Goal: Find specific page/section: Find specific page/section

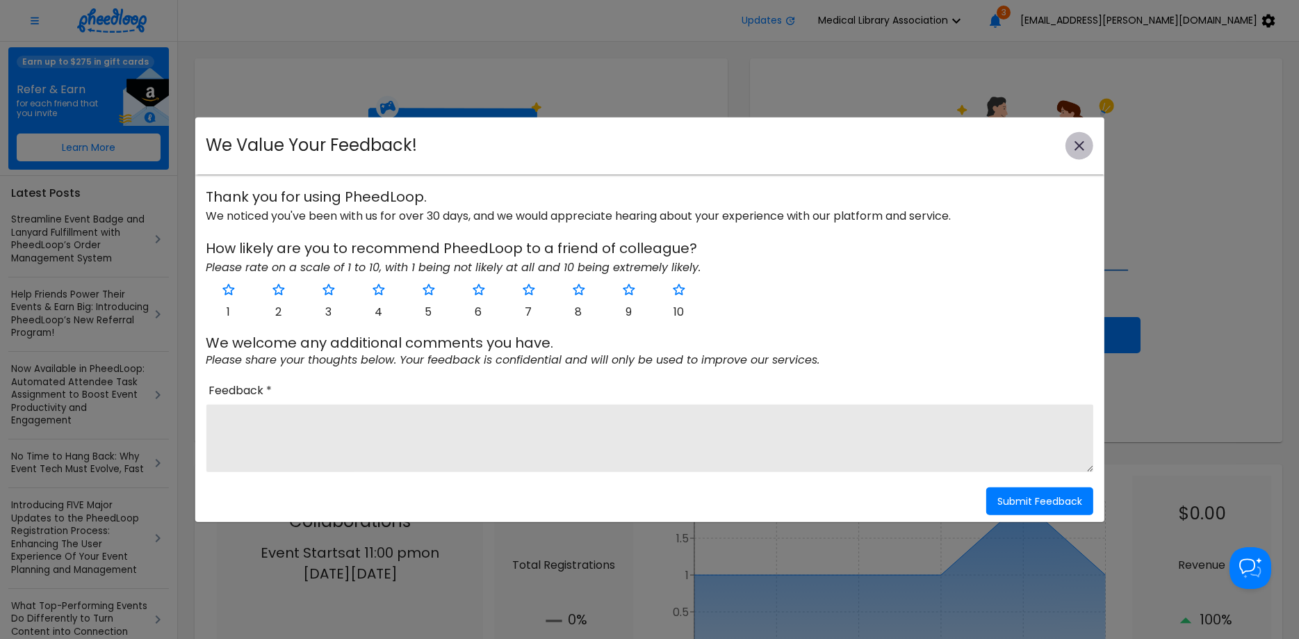
click at [1072, 145] on icon "close-modal" at bounding box center [1079, 145] width 17 height 17
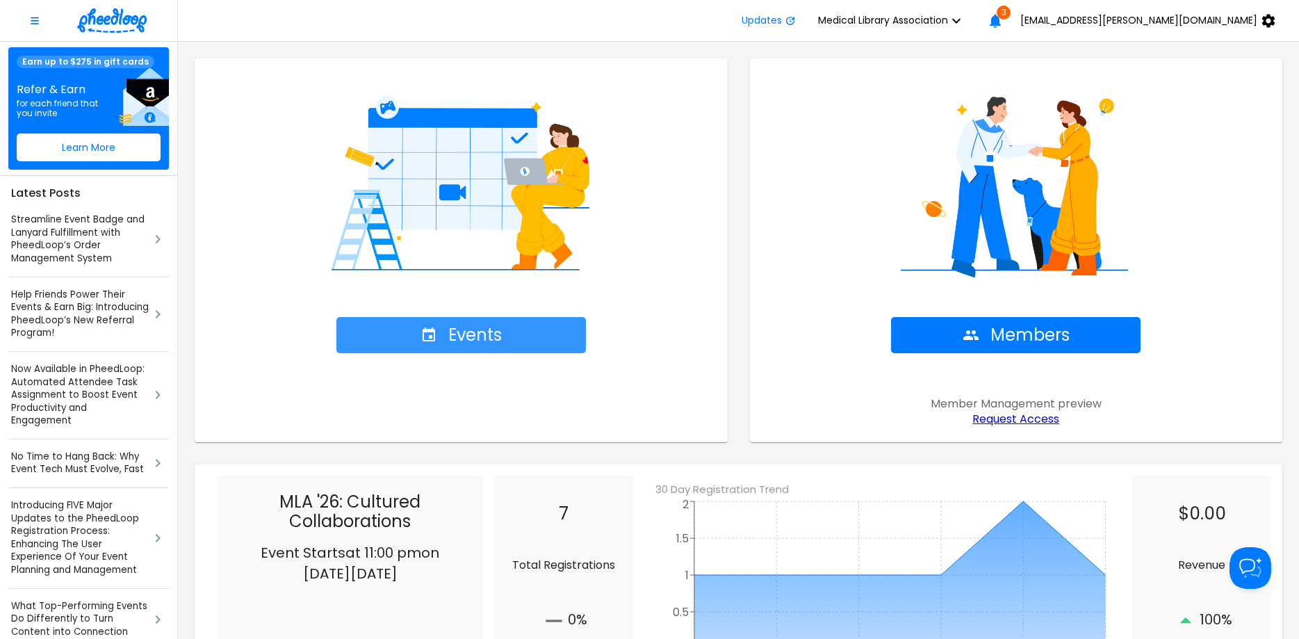
click at [452, 350] on button "Events" at bounding box center [460, 335] width 249 height 36
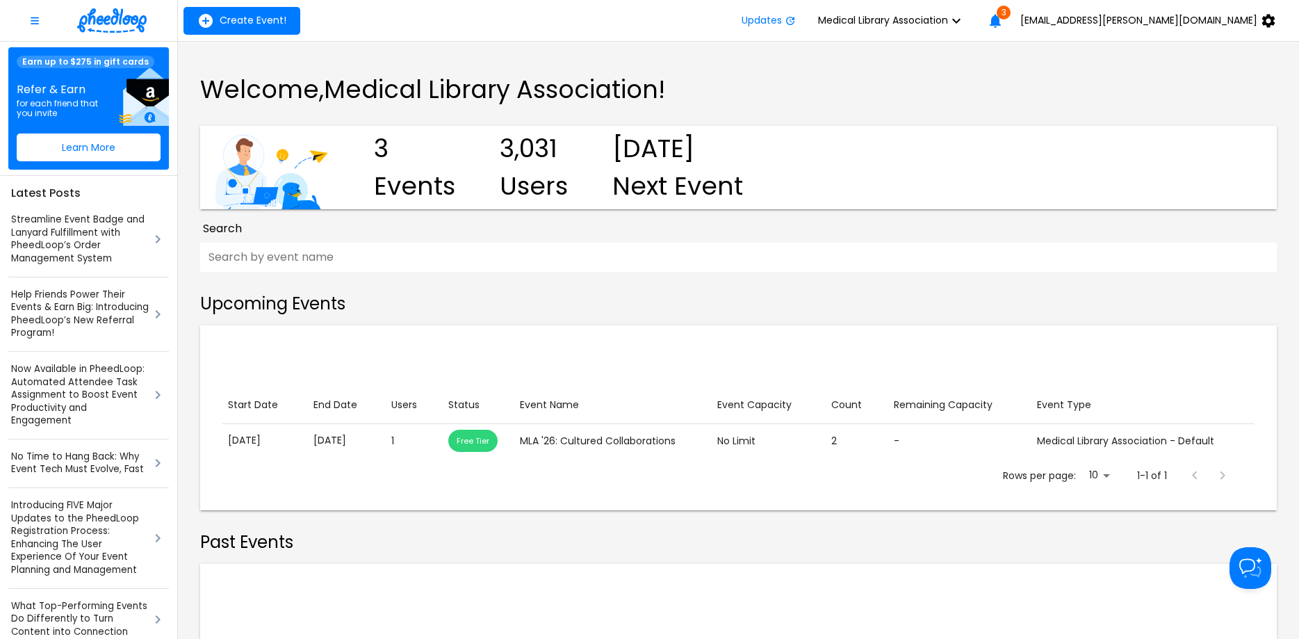
scroll to position [154, 0]
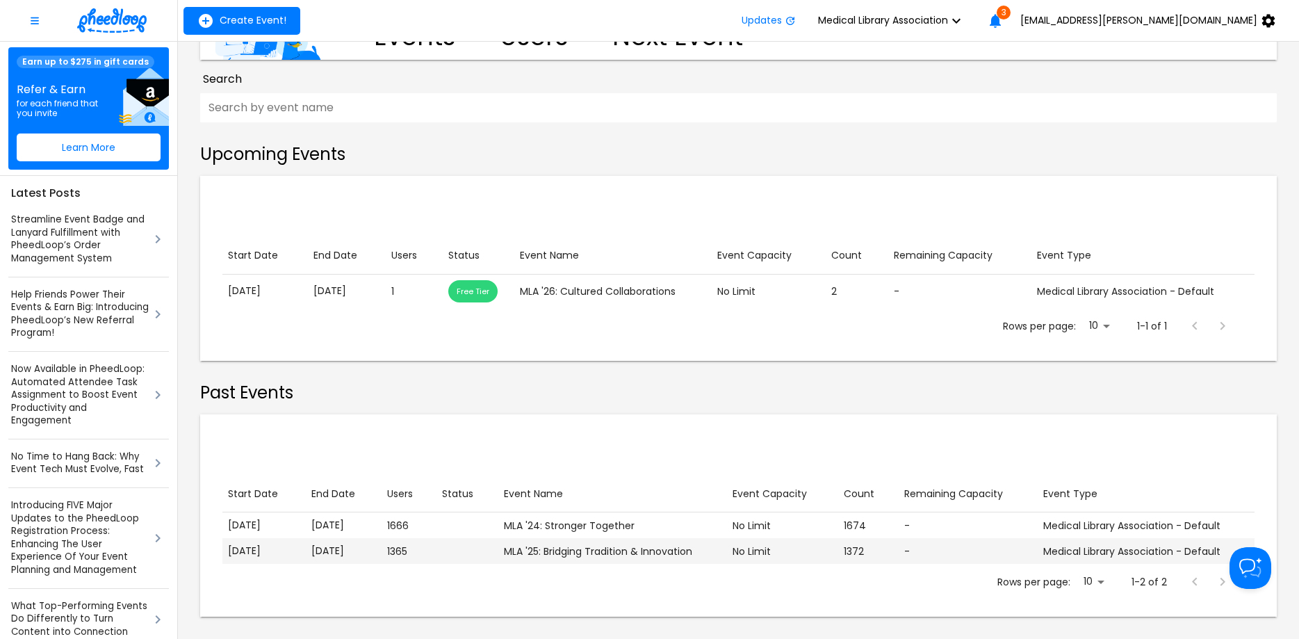
click at [591, 552] on div "MLA '25: Bridging Tradition & Innovation" at bounding box center [613, 551] width 218 height 14
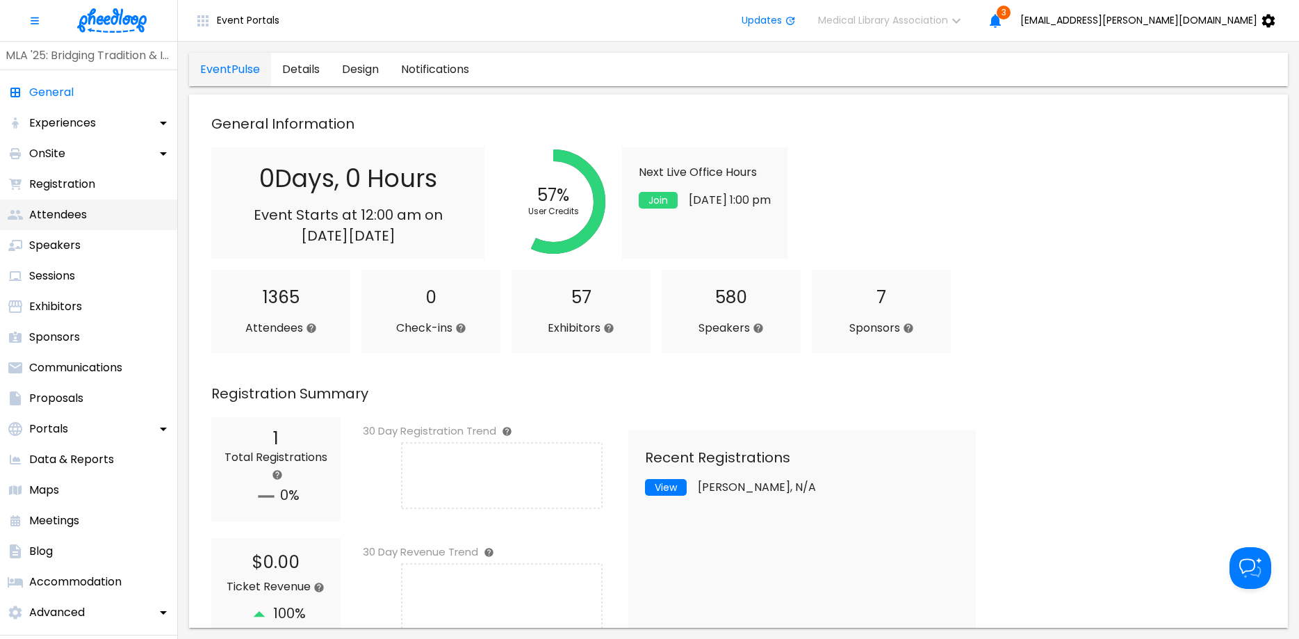
click at [60, 219] on p "Attendees" at bounding box center [58, 214] width 58 height 17
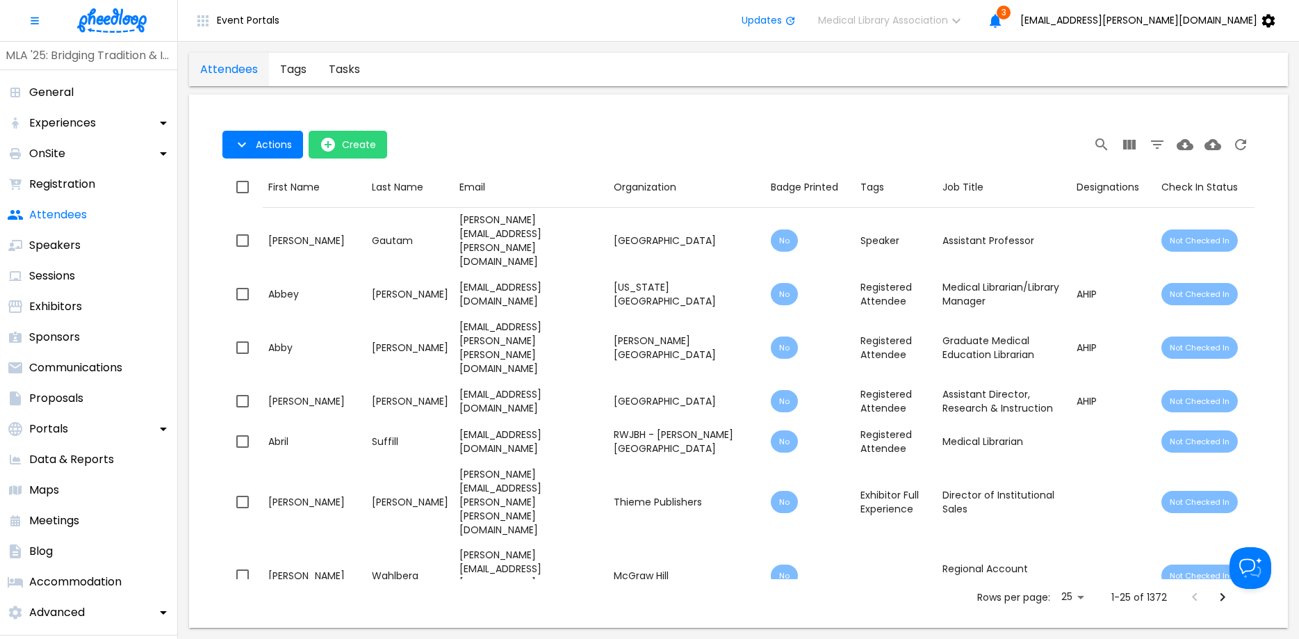
click at [1085, 143] on div "Table Toolbar" at bounding box center [995, 145] width 517 height 28
click at [1096, 139] on icon "Search" at bounding box center [1101, 144] width 17 height 17
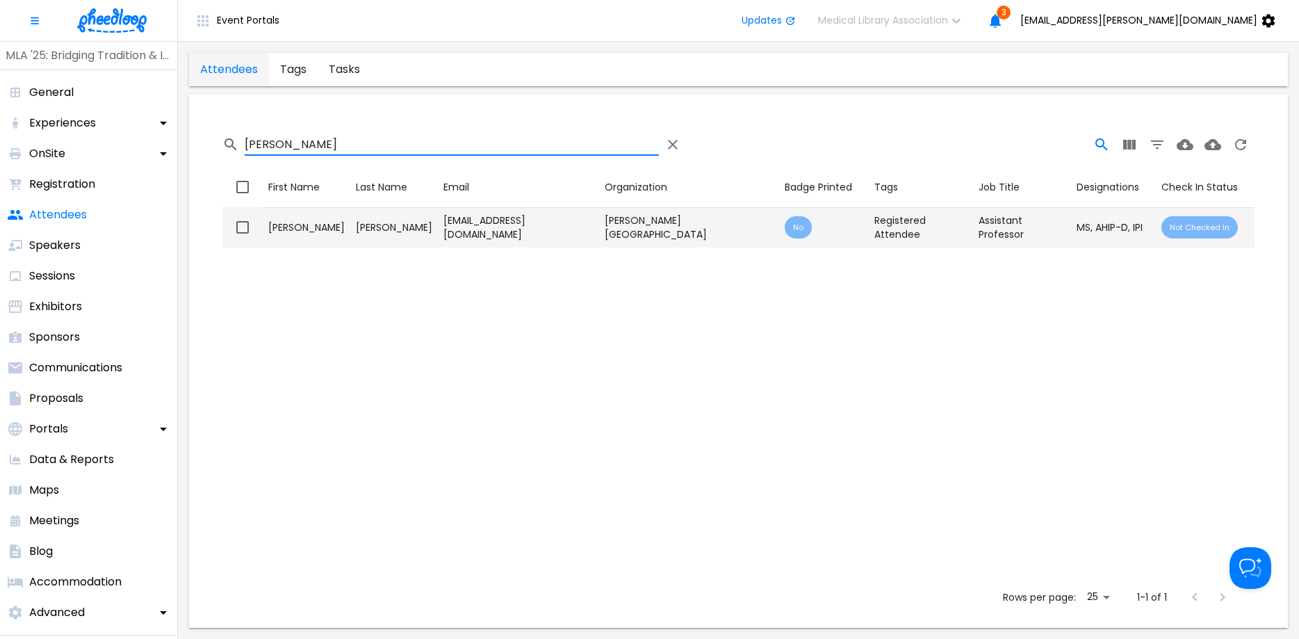
type input "[PERSON_NAME]"
click at [443, 224] on div "[EMAIL_ADDRESS][DOMAIN_NAME]" at bounding box center [518, 227] width 150 height 28
checkbox input "true"
click at [443, 224] on div "[EMAIL_ADDRESS][DOMAIN_NAME]" at bounding box center [518, 227] width 150 height 28
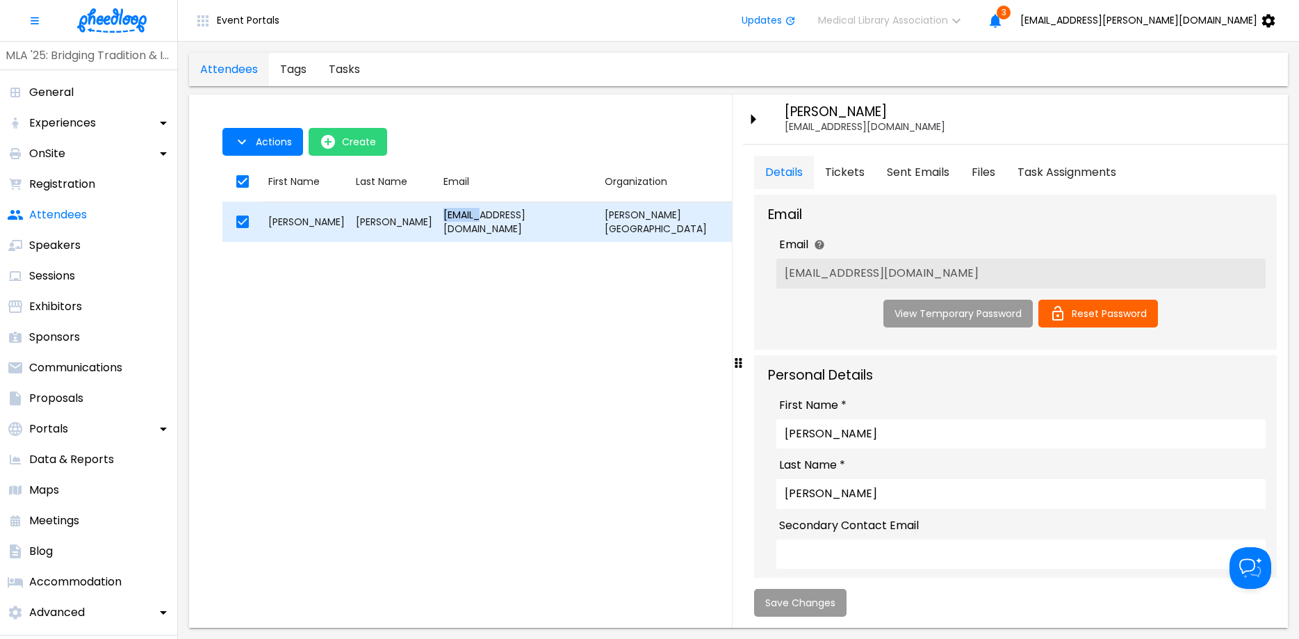
type textarea "<p class="MsoNormal">[PERSON_NAME] is a Research &amp; Instruction Librarian su…"
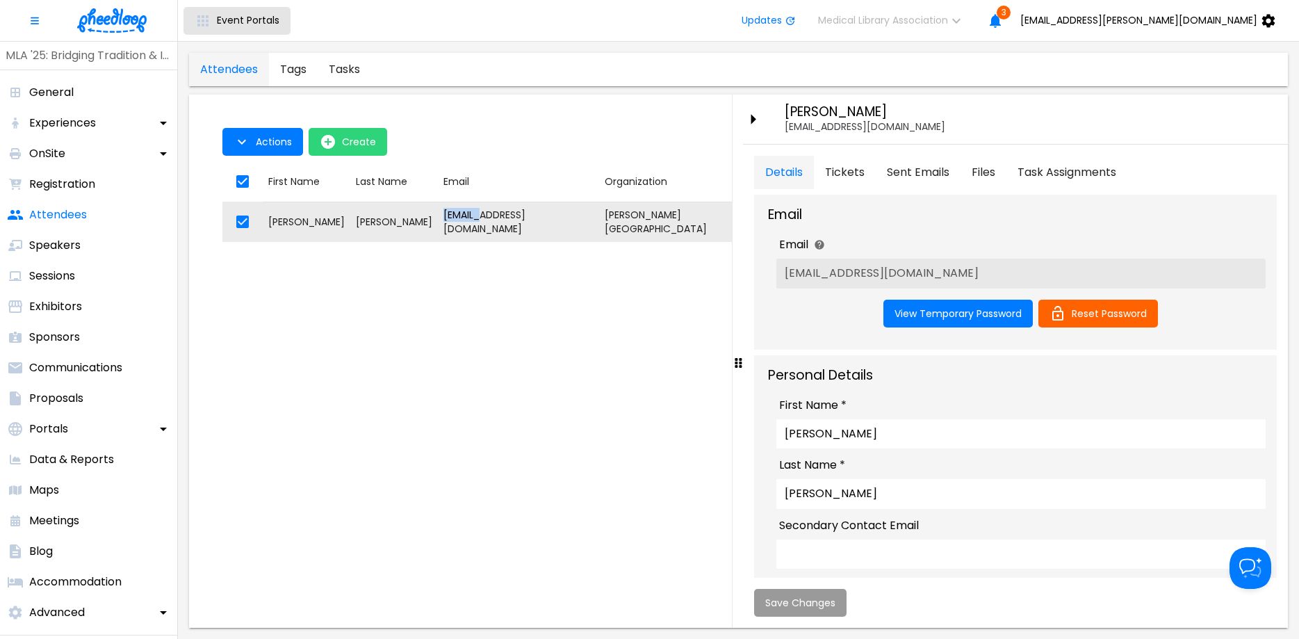
click at [233, 25] on span "Event Portals" at bounding box center [248, 20] width 63 height 11
